Goal: Entertainment & Leisure: Consume media (video, audio)

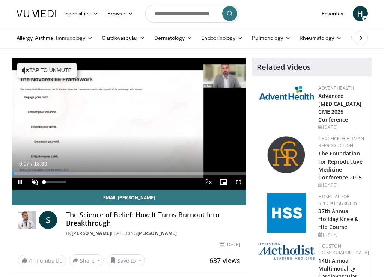
click at [35, 181] on span "Video Player" at bounding box center [34, 181] width 15 height 15
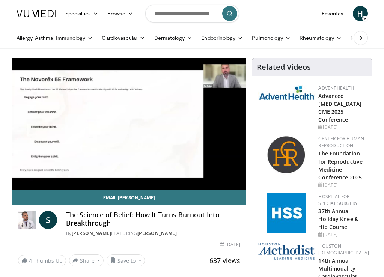
click at [204, 168] on video-js "**********" at bounding box center [129, 123] width 234 height 131
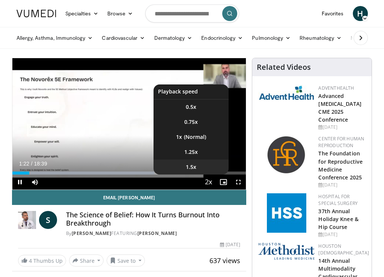
click at [203, 167] on li "1.5x" at bounding box center [190, 166] width 75 height 15
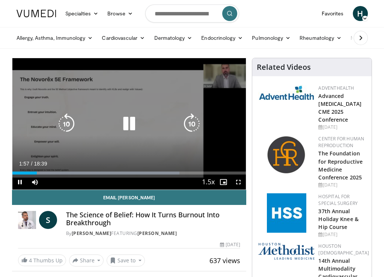
click at [190, 122] on icon "Video Player" at bounding box center [191, 123] width 21 height 21
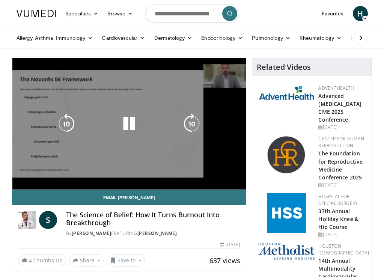
click at [190, 122] on icon "Video Player" at bounding box center [191, 123] width 21 height 21
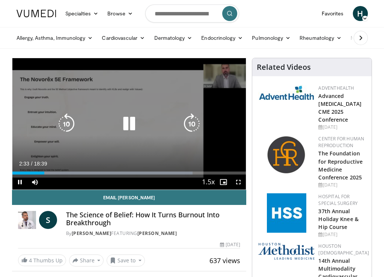
click at [129, 124] on icon "Video Player" at bounding box center [128, 123] width 21 height 21
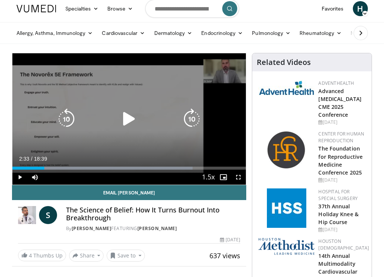
scroll to position [5, 0]
